Goal: Information Seeking & Learning: Learn about a topic

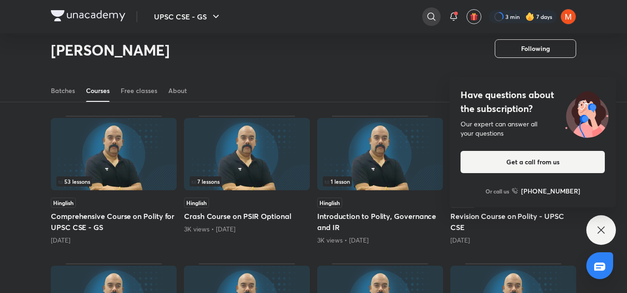
click at [428, 21] on icon at bounding box center [431, 16] width 11 height 11
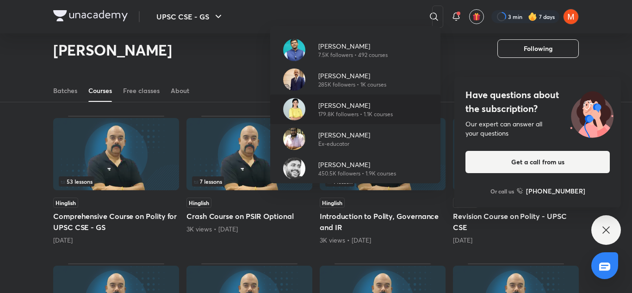
click at [356, 110] on p "179.8K followers • 1.1K courses" at bounding box center [355, 114] width 74 height 8
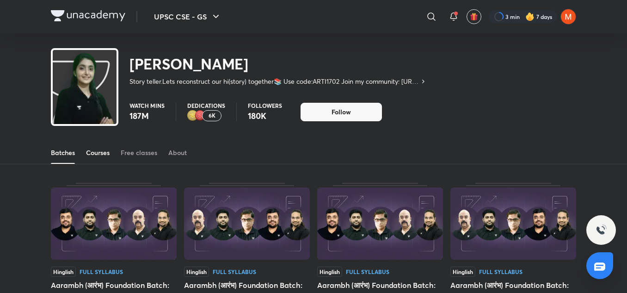
click at [102, 152] on div "Courses" at bounding box center [98, 152] width 24 height 9
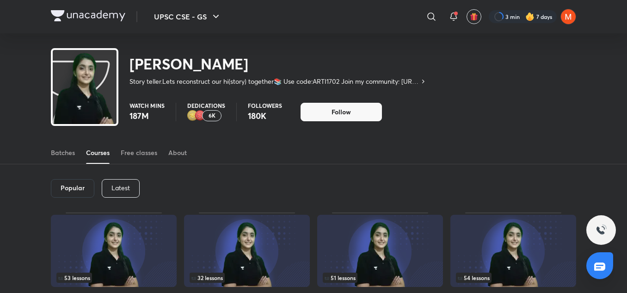
click at [130, 192] on div "Latest" at bounding box center [121, 188] width 38 height 18
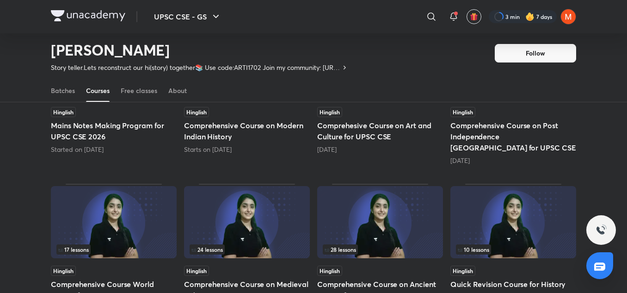
scroll to position [160, 0]
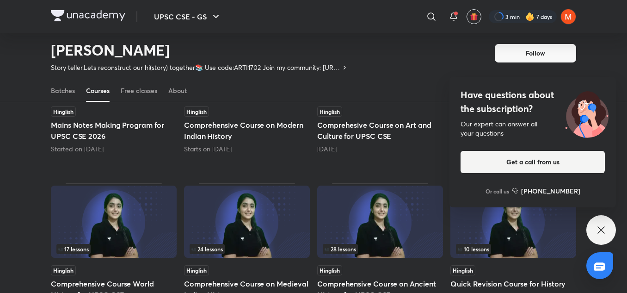
click at [361, 200] on img at bounding box center [380, 221] width 126 height 72
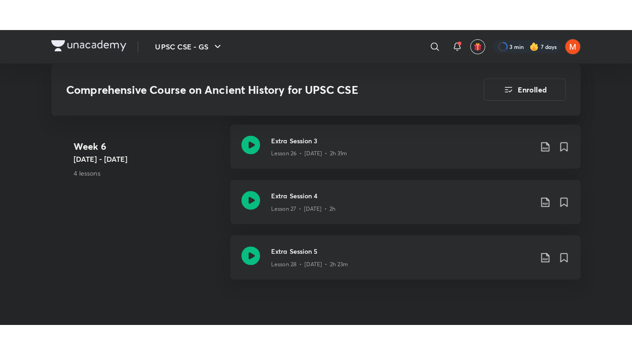
scroll to position [2173, 0]
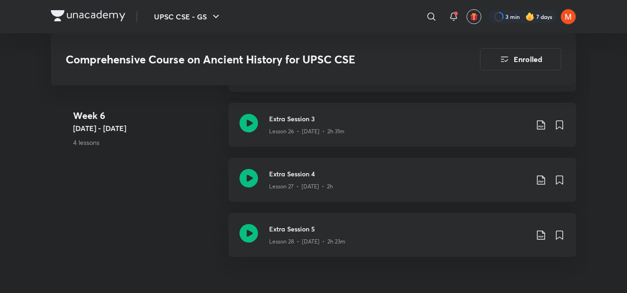
click at [379, 261] on link "Extra Session 5 Lesson 28 • [DATE] • 2h 23m" at bounding box center [402, 240] width 348 height 55
